Goal: Information Seeking & Learning: Learn about a topic

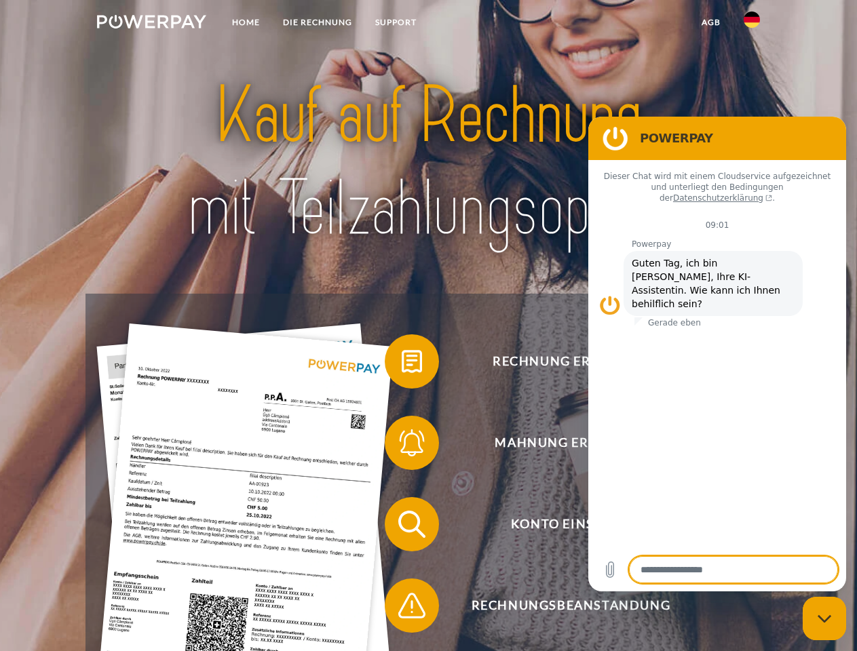
click at [151, 24] on img at bounding box center [151, 22] width 109 height 14
click at [751, 24] on img at bounding box center [751, 20] width 16 height 16
click at [710, 22] on link "agb" at bounding box center [711, 22] width 42 height 24
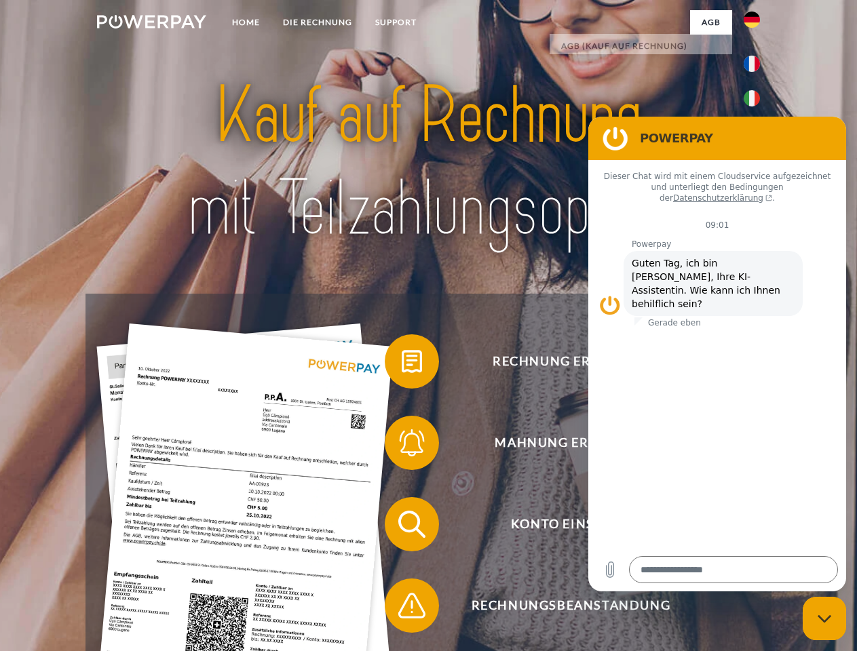
click at [401, 364] on span at bounding box center [391, 362] width 68 height 68
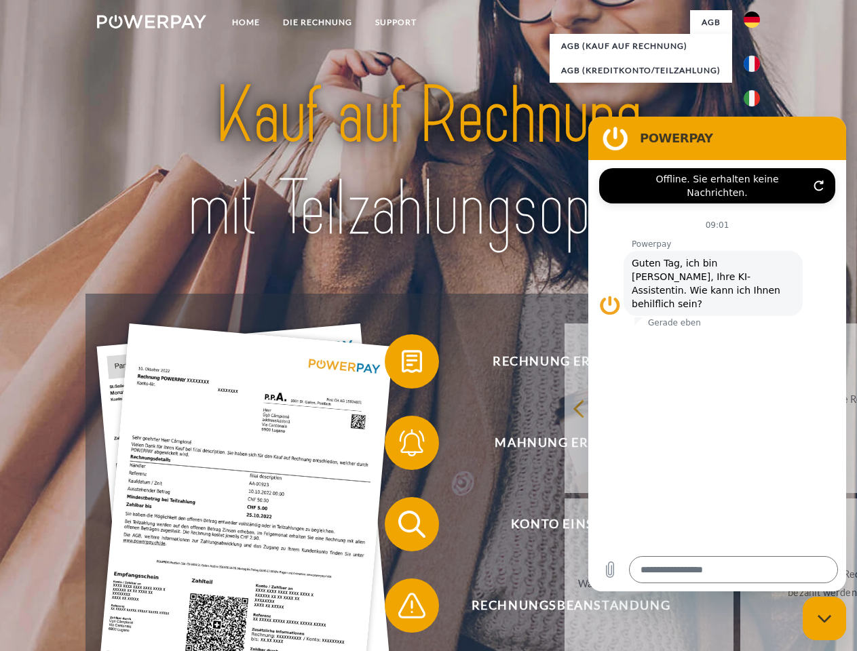
click at [401, 446] on div "Rechnung erhalten? Mahnung erhalten? Konto einsehen" at bounding box center [427, 565] width 685 height 543
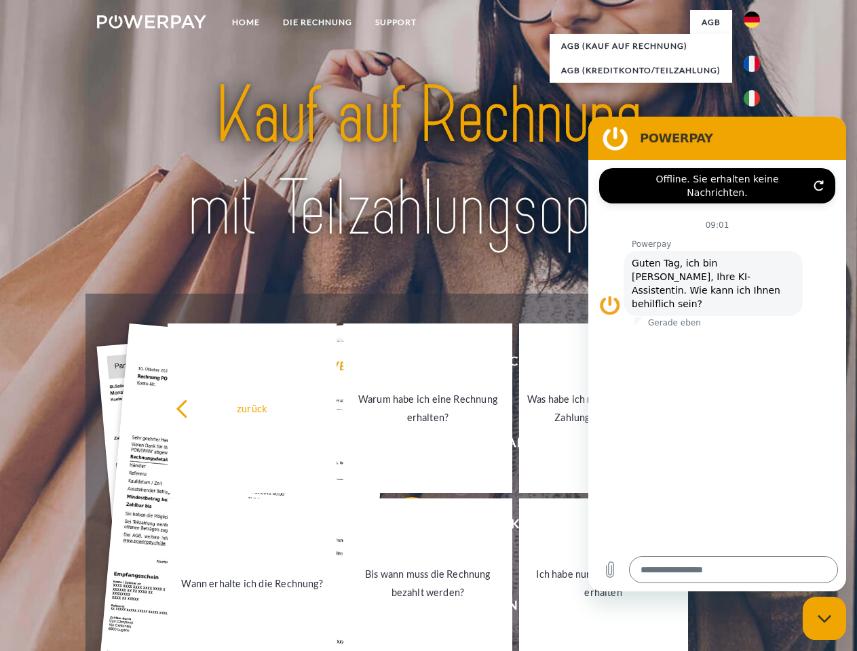
click at [401, 527] on link "Bis wann muss die Rechnung bezahlt werden?" at bounding box center [427, 583] width 169 height 170
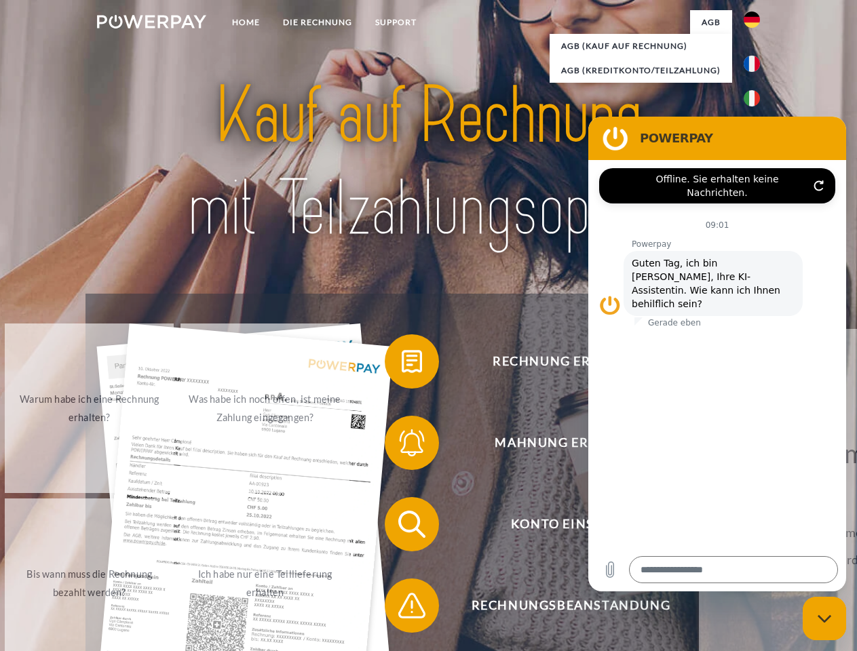
click at [401, 608] on span at bounding box center [391, 606] width 68 height 68
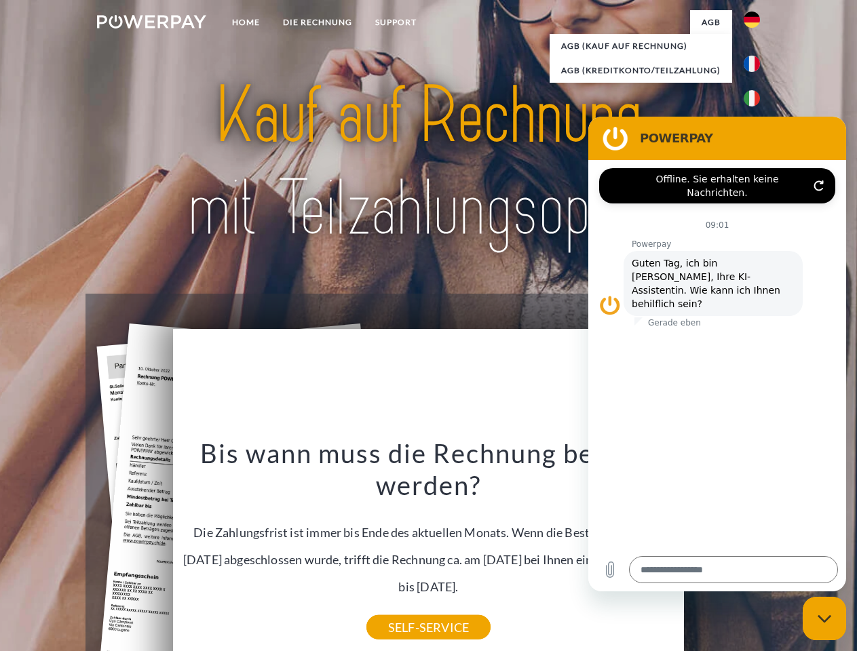
click at [824, 618] on icon "Messaging-Fenster schließen" at bounding box center [824, 618] width 14 height 9
type textarea "*"
